Goal: Task Accomplishment & Management: Use online tool/utility

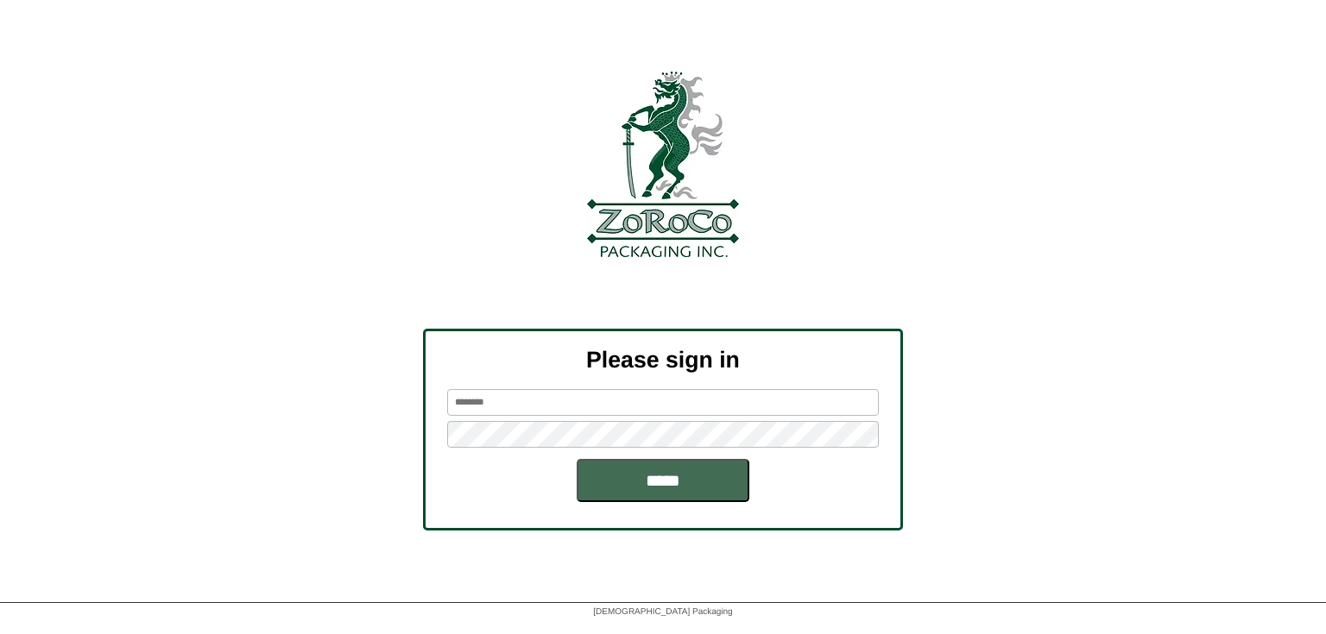
type input "**********"
click at [642, 486] on input "*****" at bounding box center [663, 480] width 173 height 43
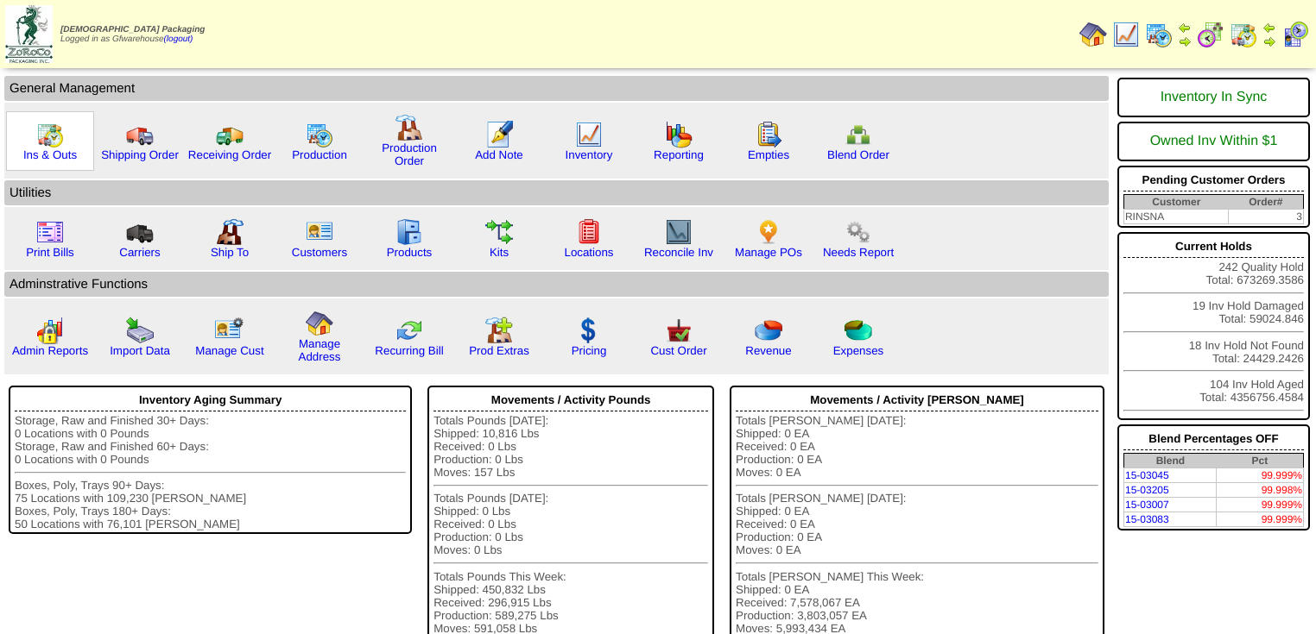
click at [42, 144] on img at bounding box center [50, 135] width 28 height 28
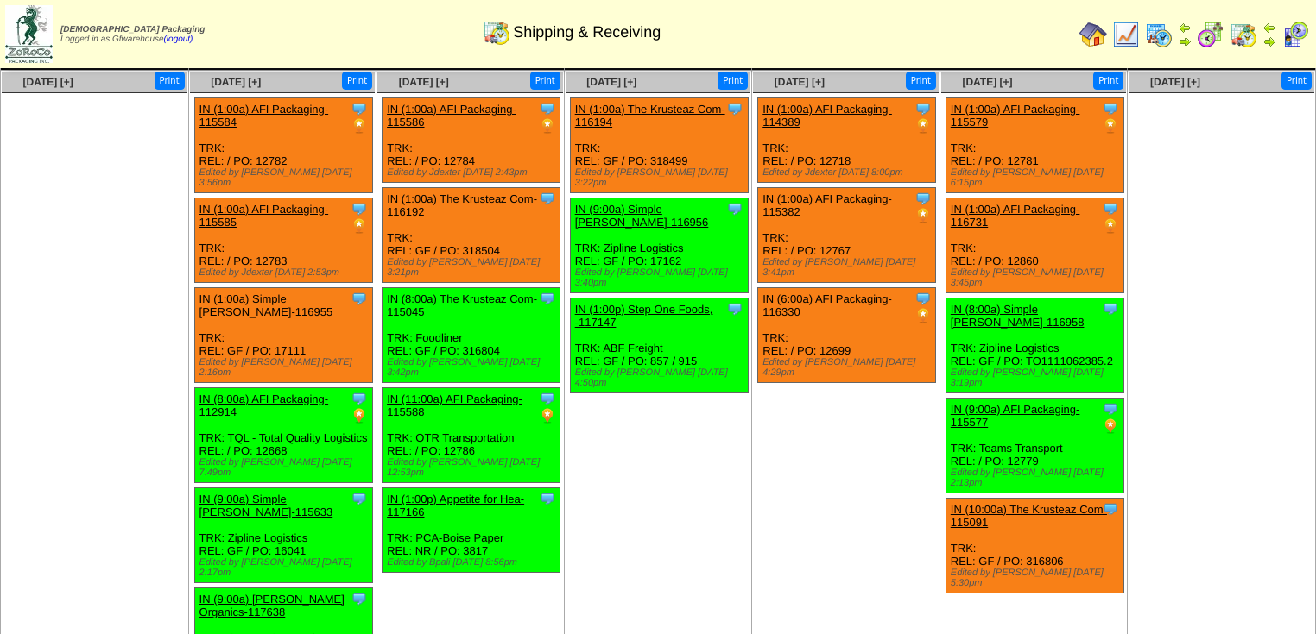
scroll to position [69, 0]
